Goal: Task Accomplishment & Management: Manage account settings

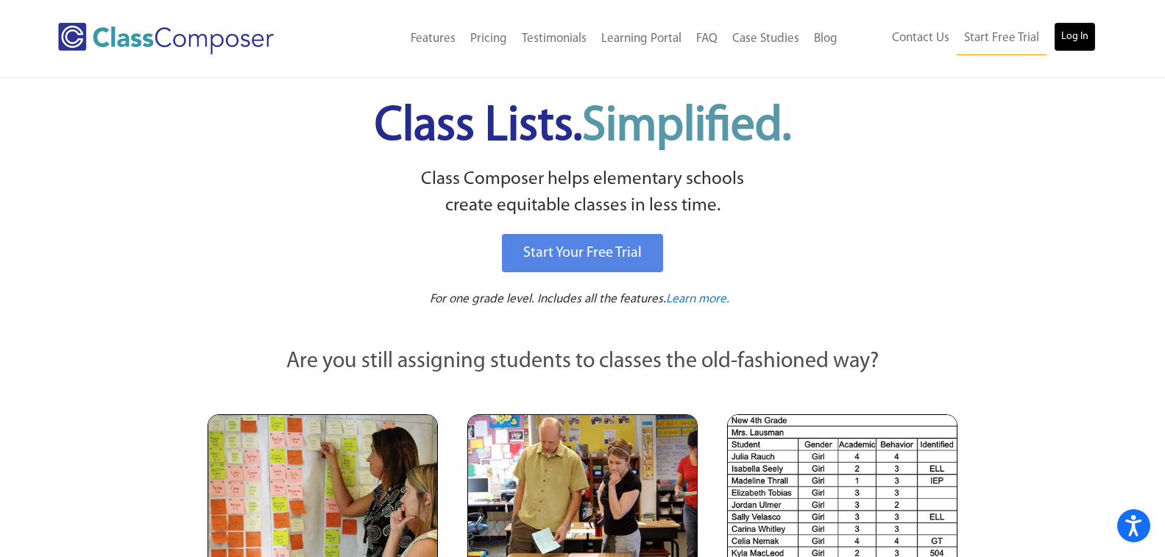
click at [1062, 25] on link "Log In" at bounding box center [1075, 36] width 42 height 29
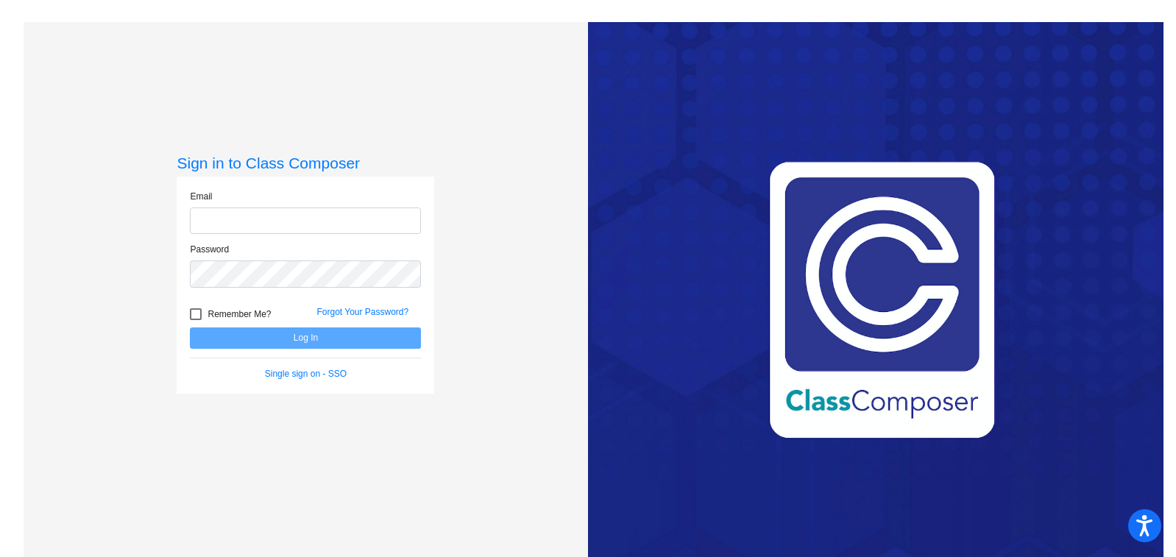
click at [193, 232] on input "email" at bounding box center [305, 220] width 231 height 27
click at [254, 219] on input "email" at bounding box center [305, 220] width 231 height 27
type input "l"
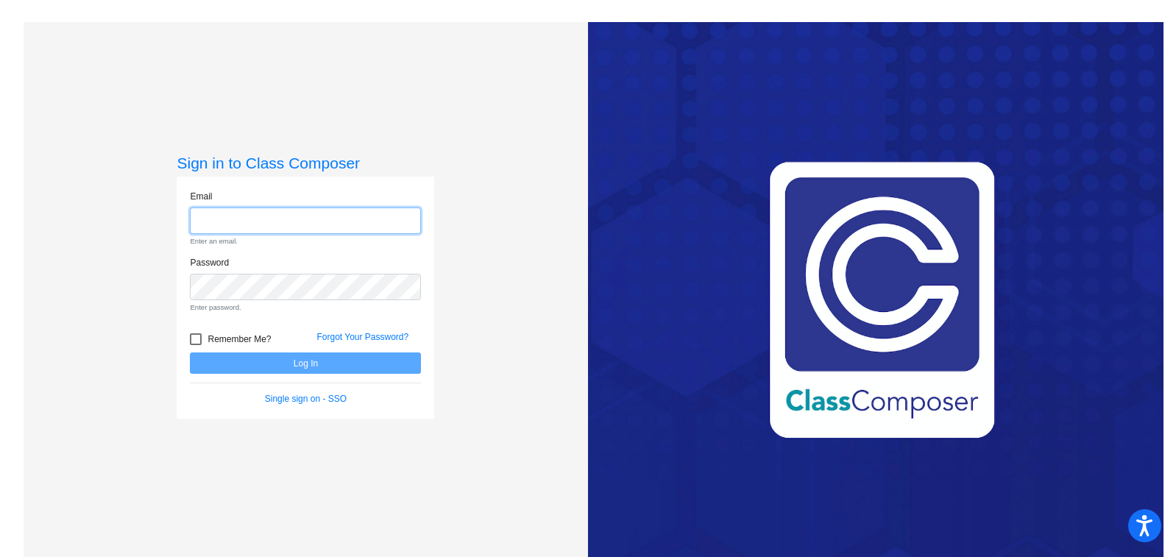
click at [322, 220] on input "email" at bounding box center [305, 220] width 231 height 27
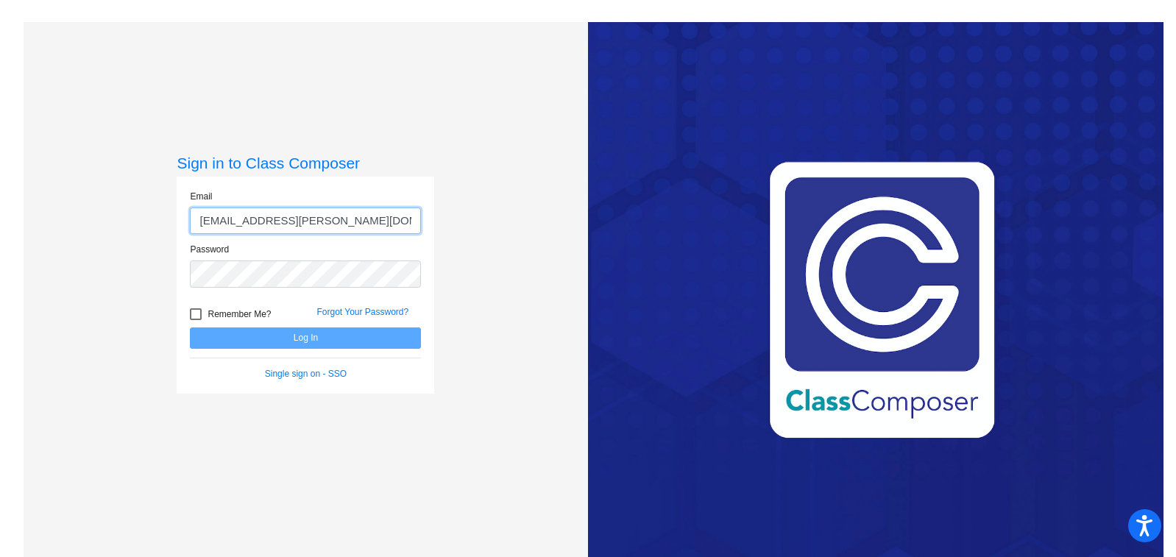
type input "raymondk@gaylord.k12.mi.us"
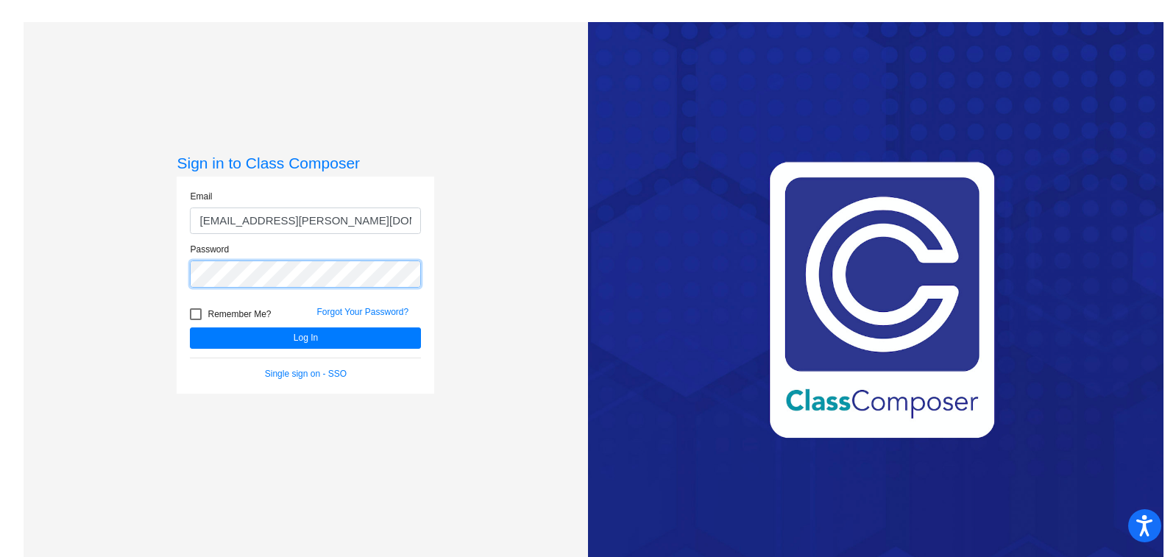
click at [190, 327] on button "Log In" at bounding box center [305, 337] width 231 height 21
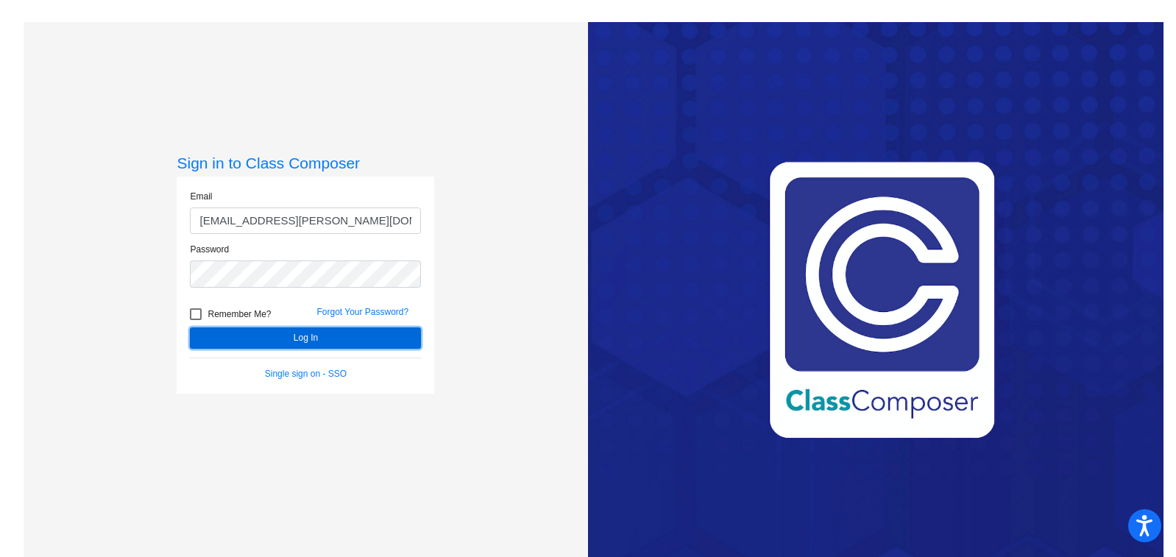
click at [272, 340] on button "Log In" at bounding box center [305, 337] width 231 height 21
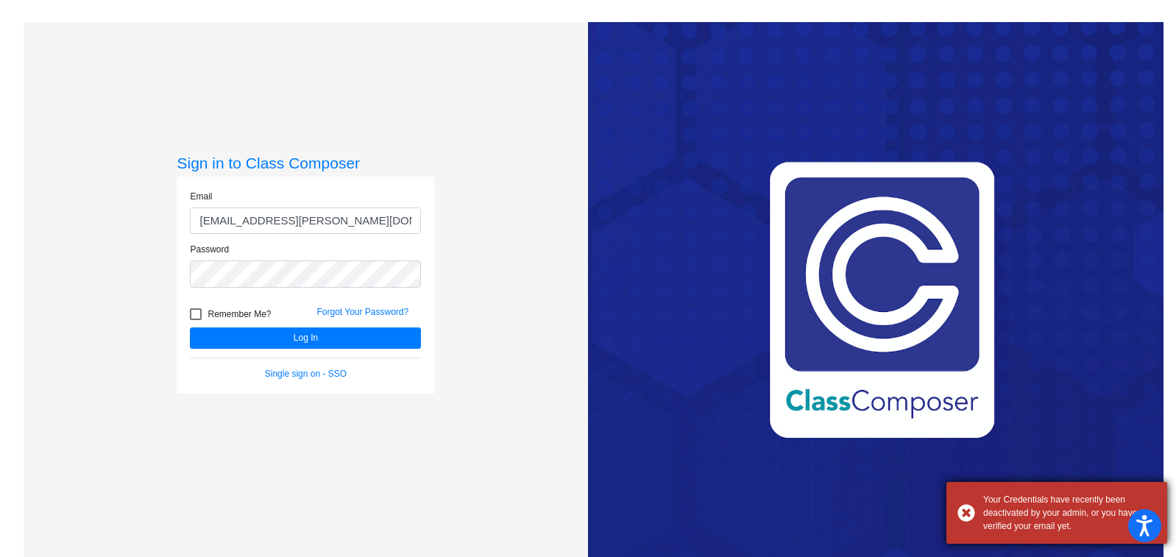
click at [1026, 517] on div "Your Credentials have recently been deactivated by your admin, or you haven’t v…" at bounding box center [1069, 513] width 173 height 40
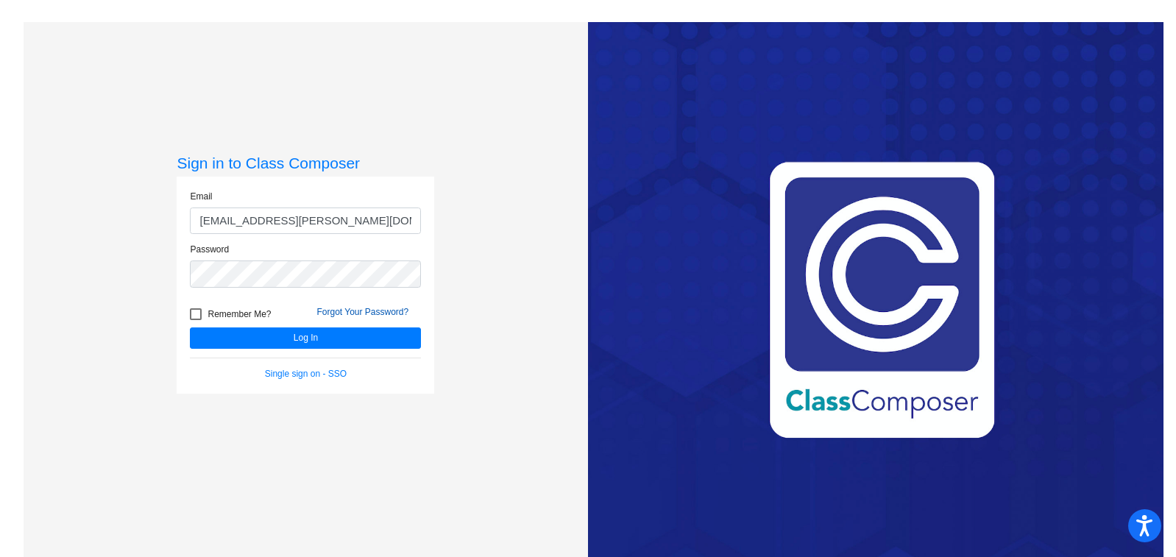
click at [377, 316] on link "Forgot Your Password?" at bounding box center [362, 312] width 92 height 10
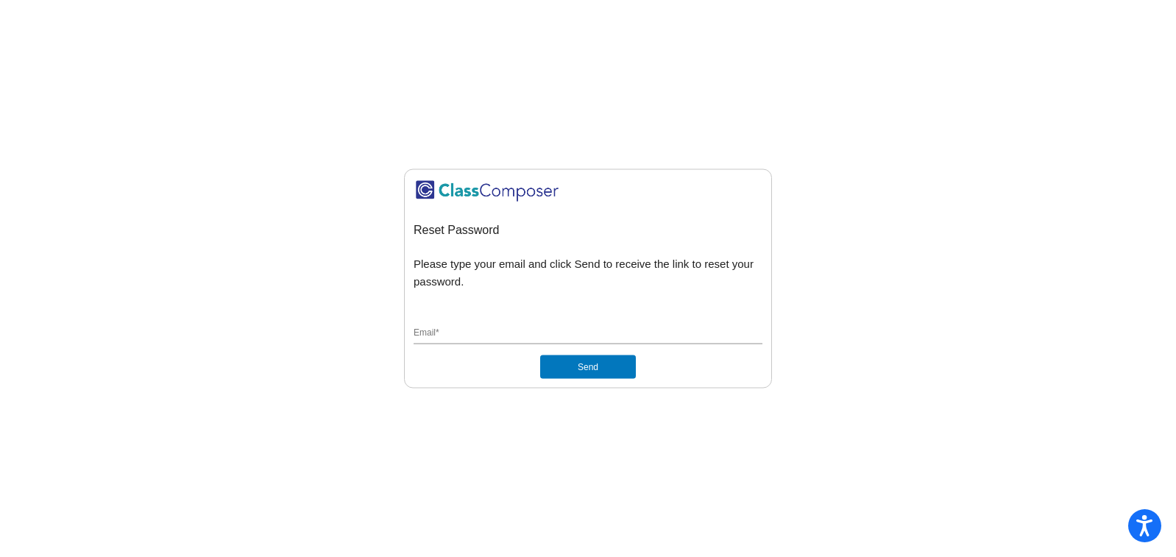
click at [525, 335] on input "Email *" at bounding box center [587, 333] width 349 height 13
type input "raymondk@gaylord.k12.mi.us"
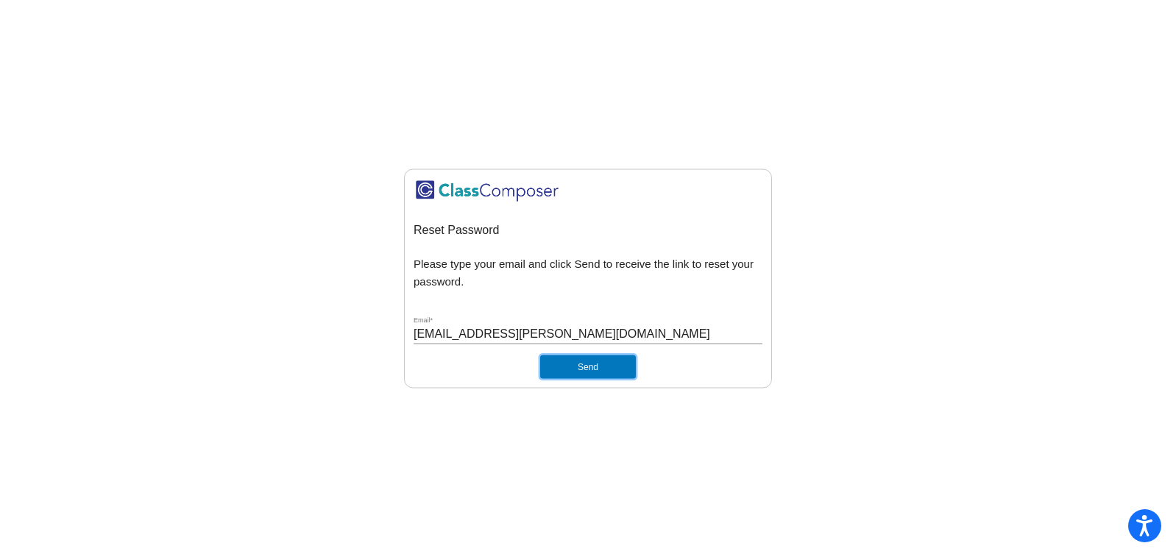
click at [582, 374] on button "Send" at bounding box center [588, 367] width 96 height 24
